Goal: Information Seeking & Learning: Learn about a topic

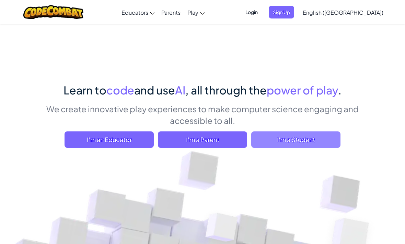
click at [278, 141] on span "I'm a Student" at bounding box center [295, 140] width 89 height 16
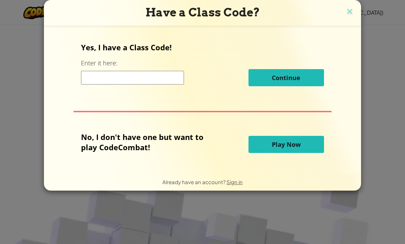
click at [341, 11] on h3 "Have a Class Code?" at bounding box center [202, 12] width 306 height 14
click at [345, 9] on img at bounding box center [349, 12] width 9 height 10
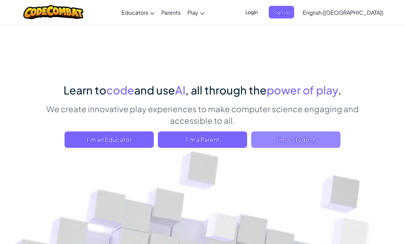
click at [293, 138] on span "I'm a Student" at bounding box center [295, 140] width 89 height 16
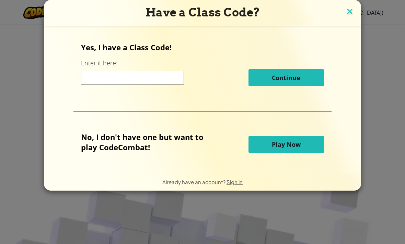
click at [345, 8] on img at bounding box center [349, 12] width 9 height 10
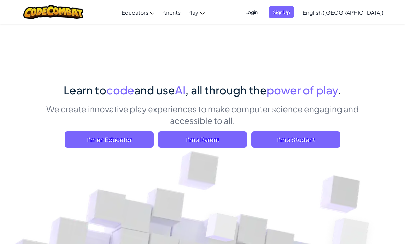
click at [268, 21] on div "Toggle navigation Educators Create Free Account School & District Solutions Tea…" at bounding box center [202, 12] width 408 height 24
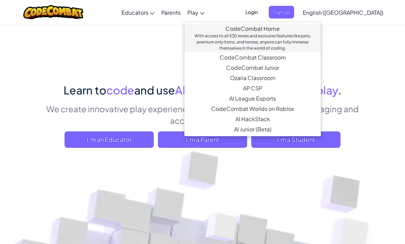
click at [253, 29] on link "CodeCombat Home With access to all 530 levels and exclusive features like pets,…" at bounding box center [252, 38] width 136 height 29
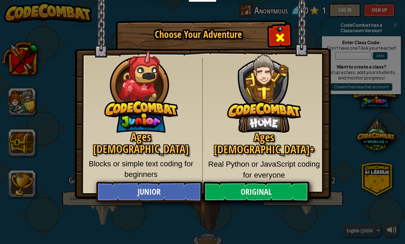
click at [282, 41] on span "Close modal" at bounding box center [279, 37] width 11 height 11
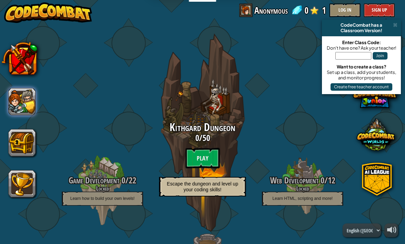
click at [26, 88] on button at bounding box center [21, 101] width 27 height 27
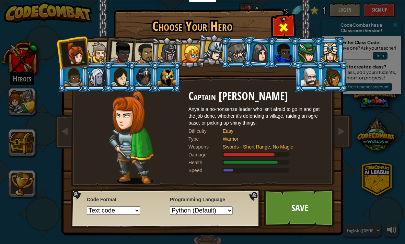
click at [281, 28] on span at bounding box center [283, 27] width 11 height 11
